Goal: Check status: Check status

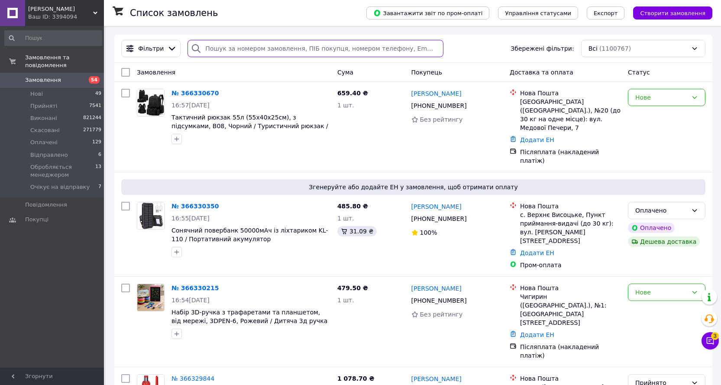
click at [247, 54] on input "search" at bounding box center [315, 48] width 256 height 17
click at [72, 13] on div "Ваш ID: 3394094" at bounding box center [66, 17] width 76 height 8
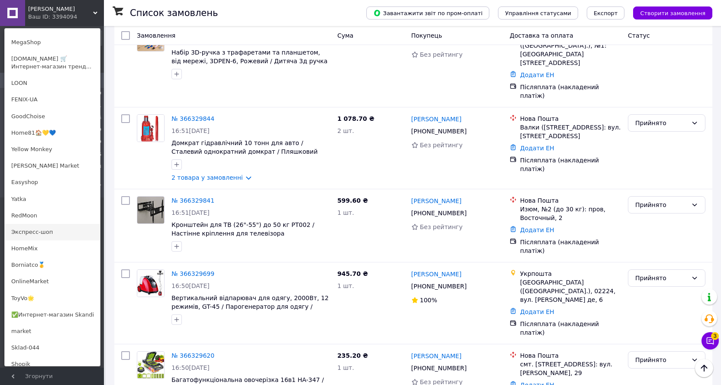
scroll to position [152, 0]
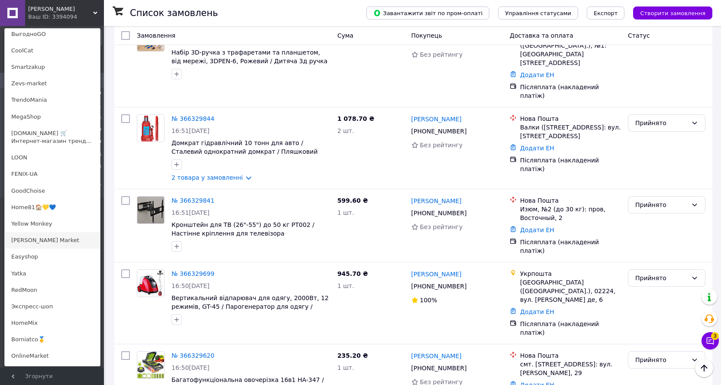
click at [50, 243] on link "[PERSON_NAME] Market" at bounding box center [52, 240] width 95 height 16
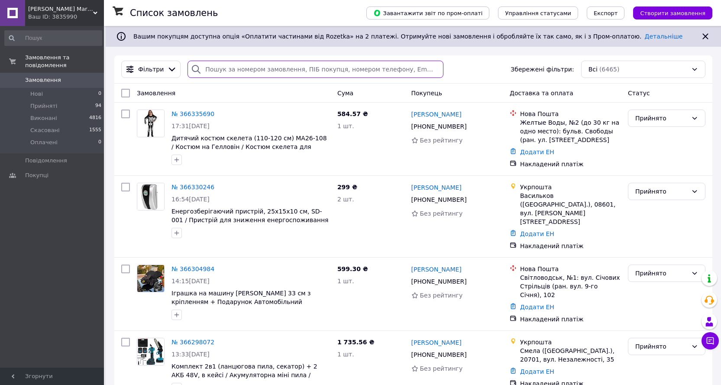
click at [301, 65] on input "search" at bounding box center [315, 69] width 256 height 17
click at [301, 69] on input "search" at bounding box center [315, 69] width 256 height 17
paste input "366230451"
type input "366230451"
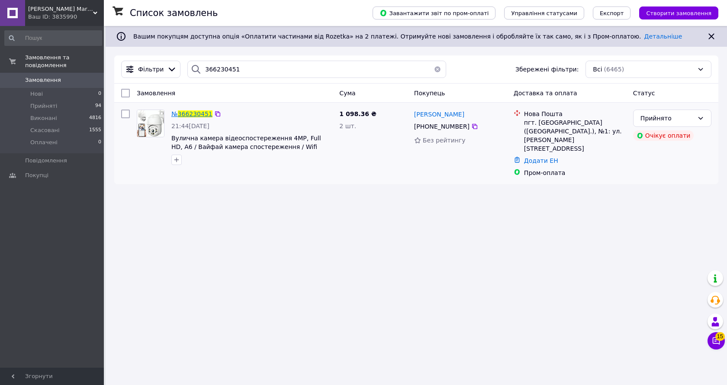
click at [195, 113] on span "366230451" at bounding box center [195, 113] width 35 height 7
